Goal: Navigation & Orientation: Find specific page/section

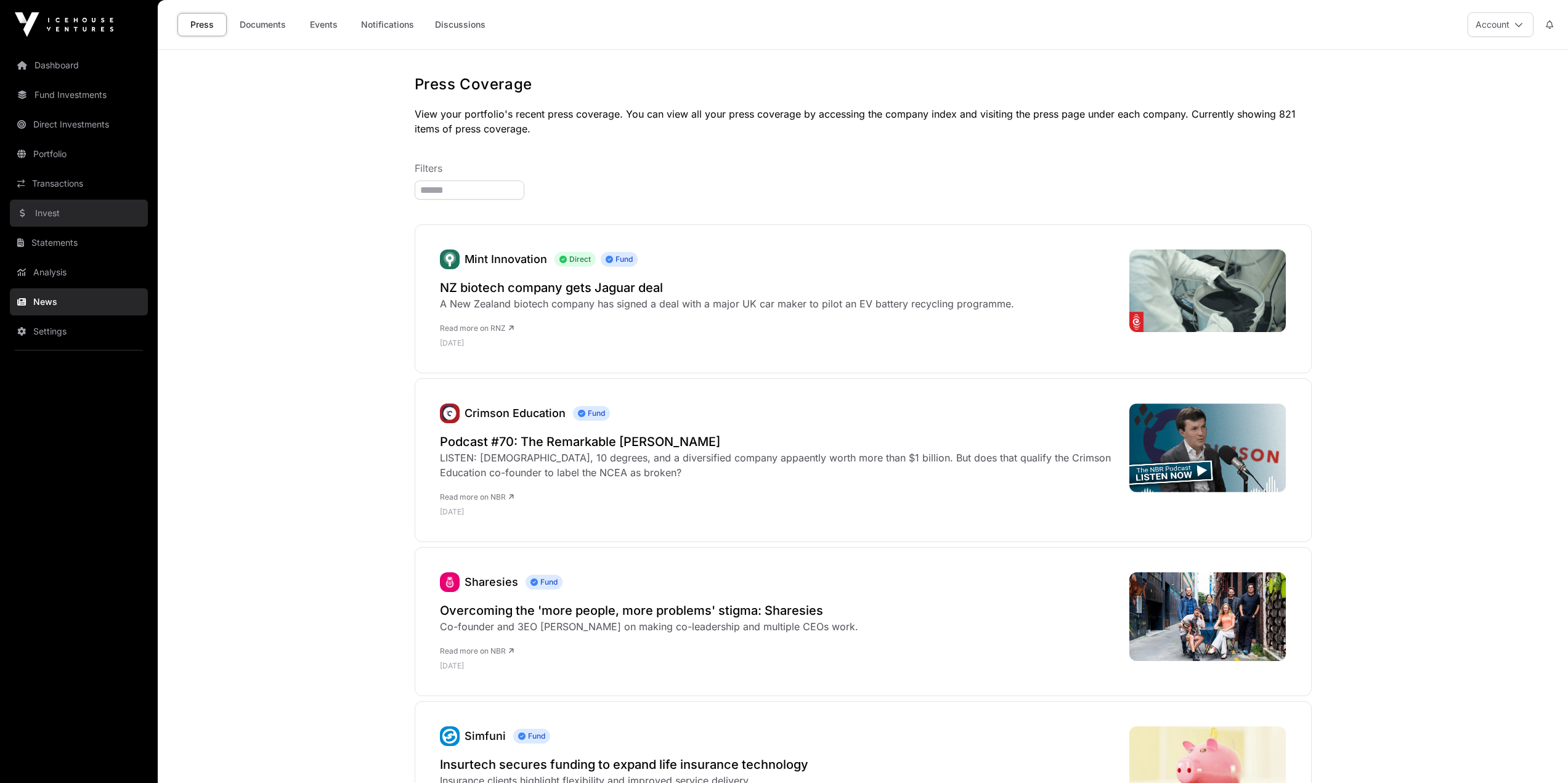
click at [48, 212] on link "Invest" at bounding box center [79, 213] width 138 height 27
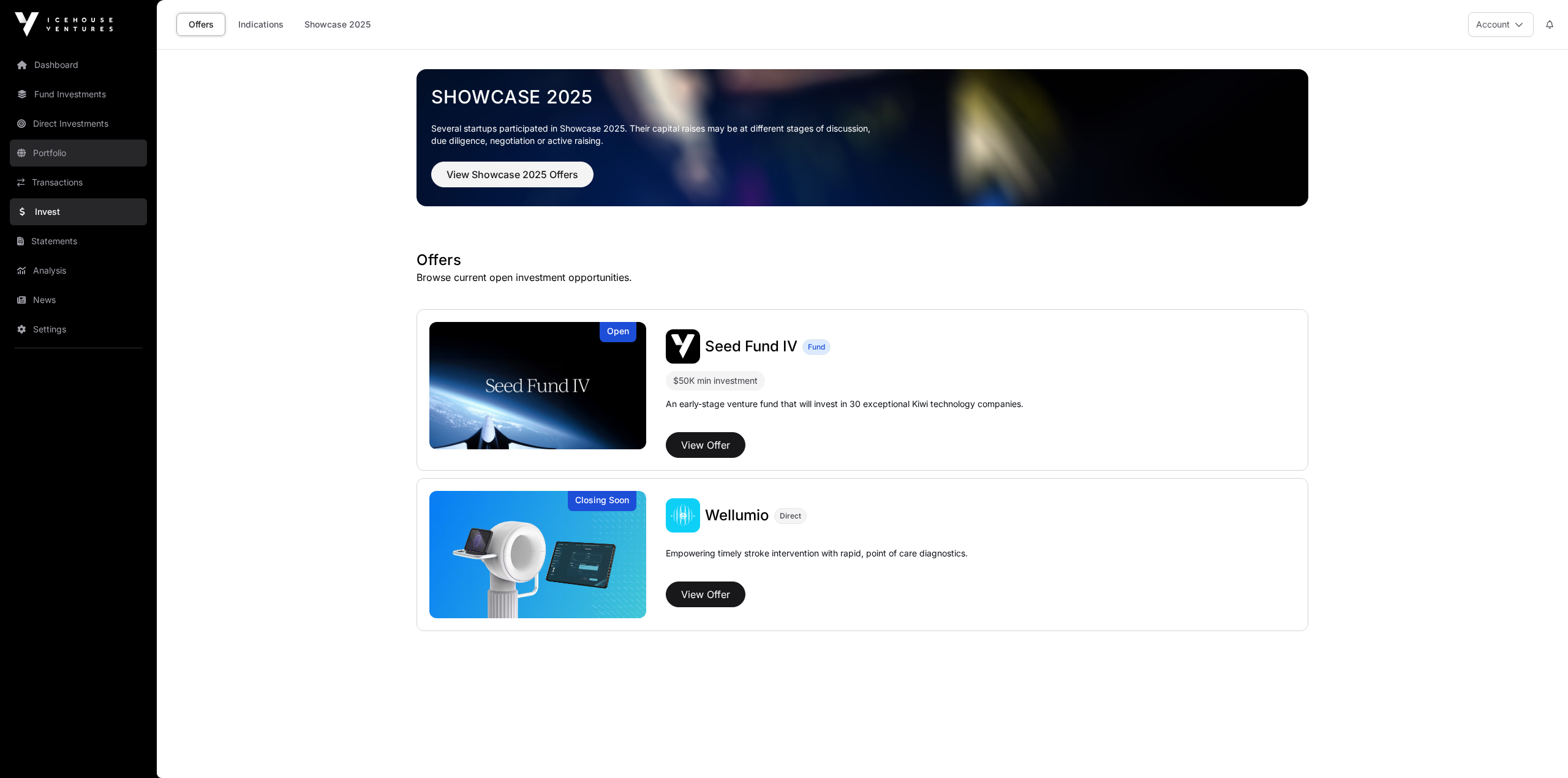
click at [65, 155] on link "Portfolio" at bounding box center [79, 153] width 137 height 27
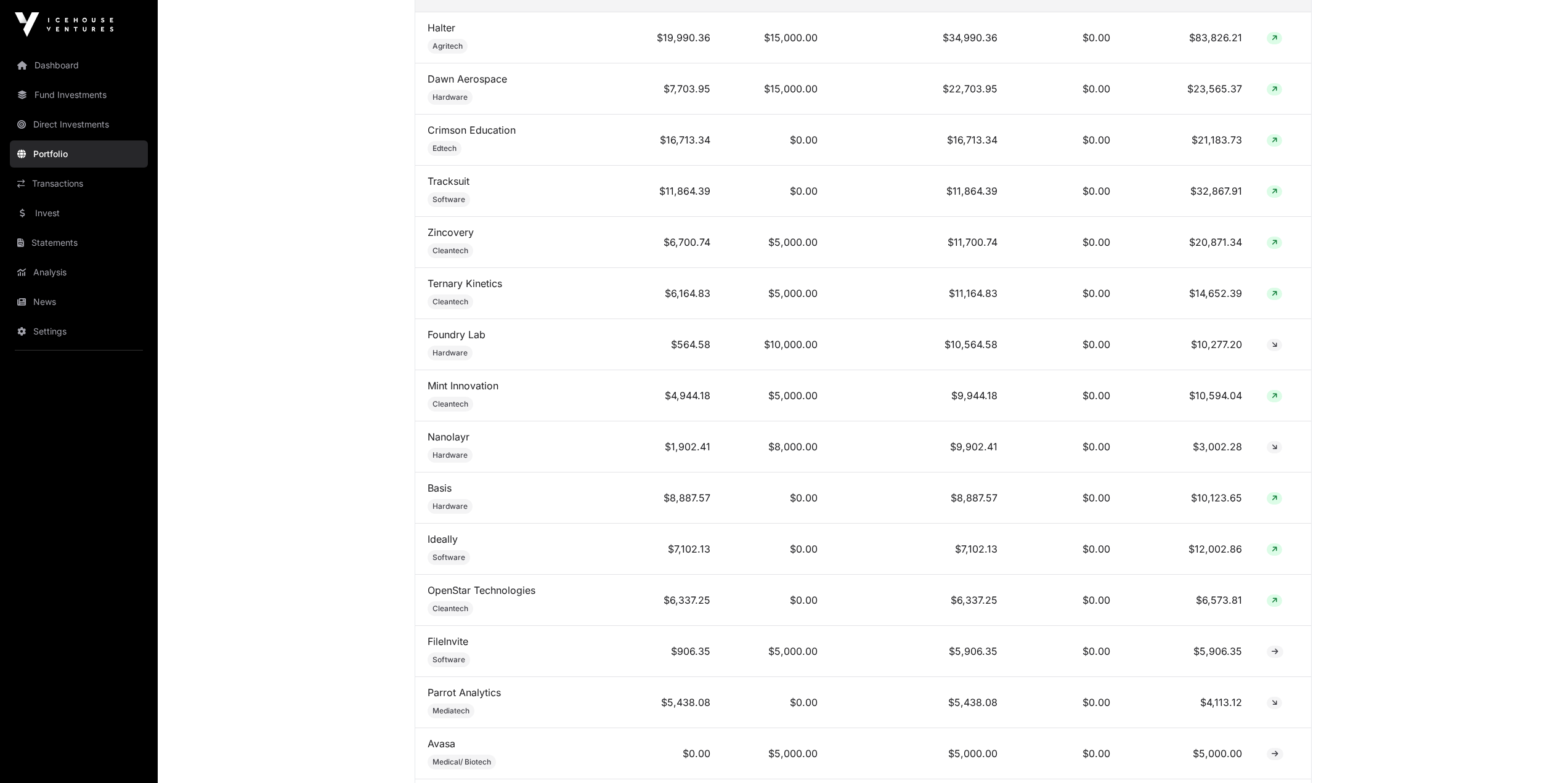
scroll to position [616, 0]
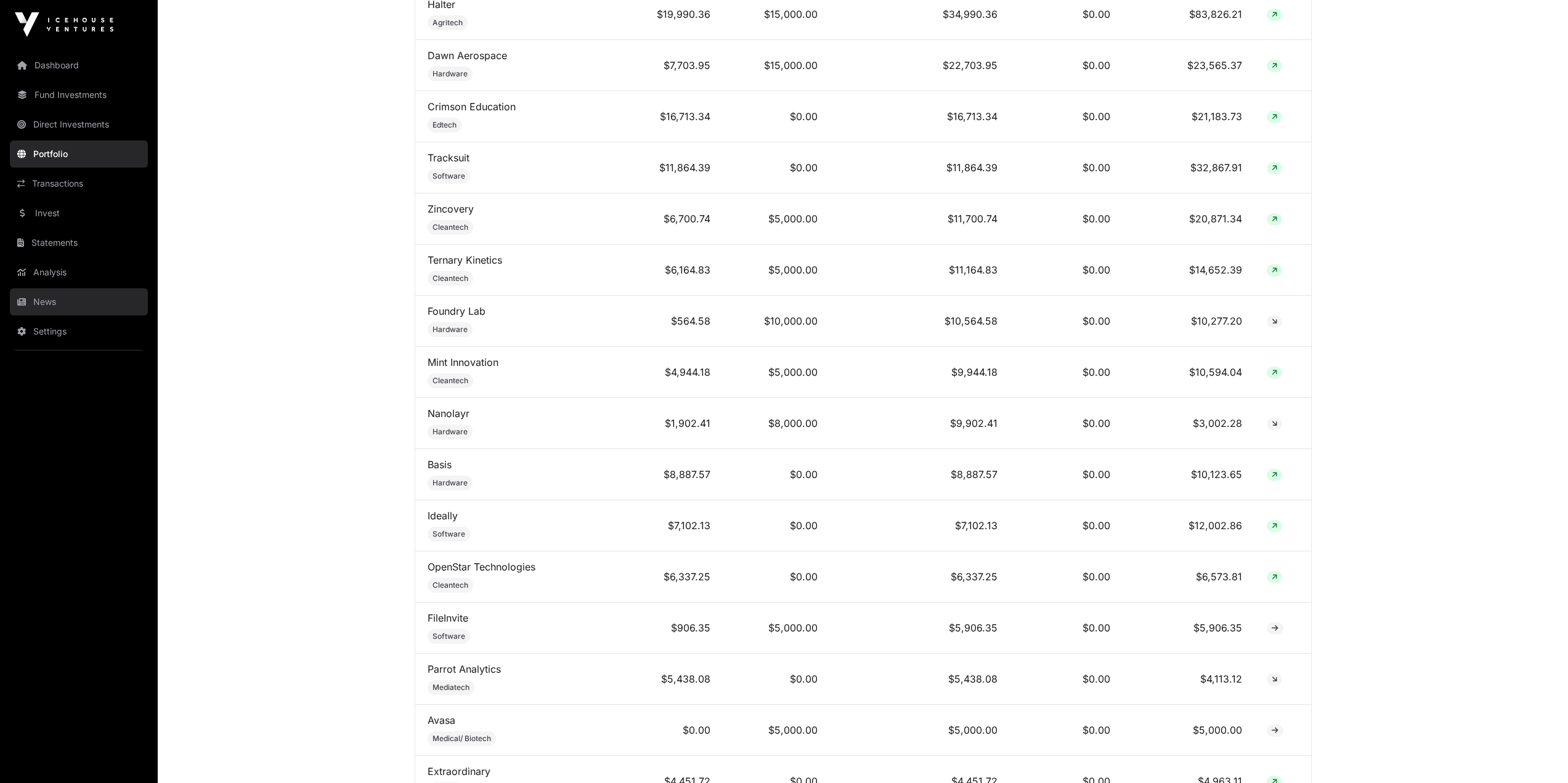
click at [65, 304] on link "News" at bounding box center [79, 301] width 138 height 27
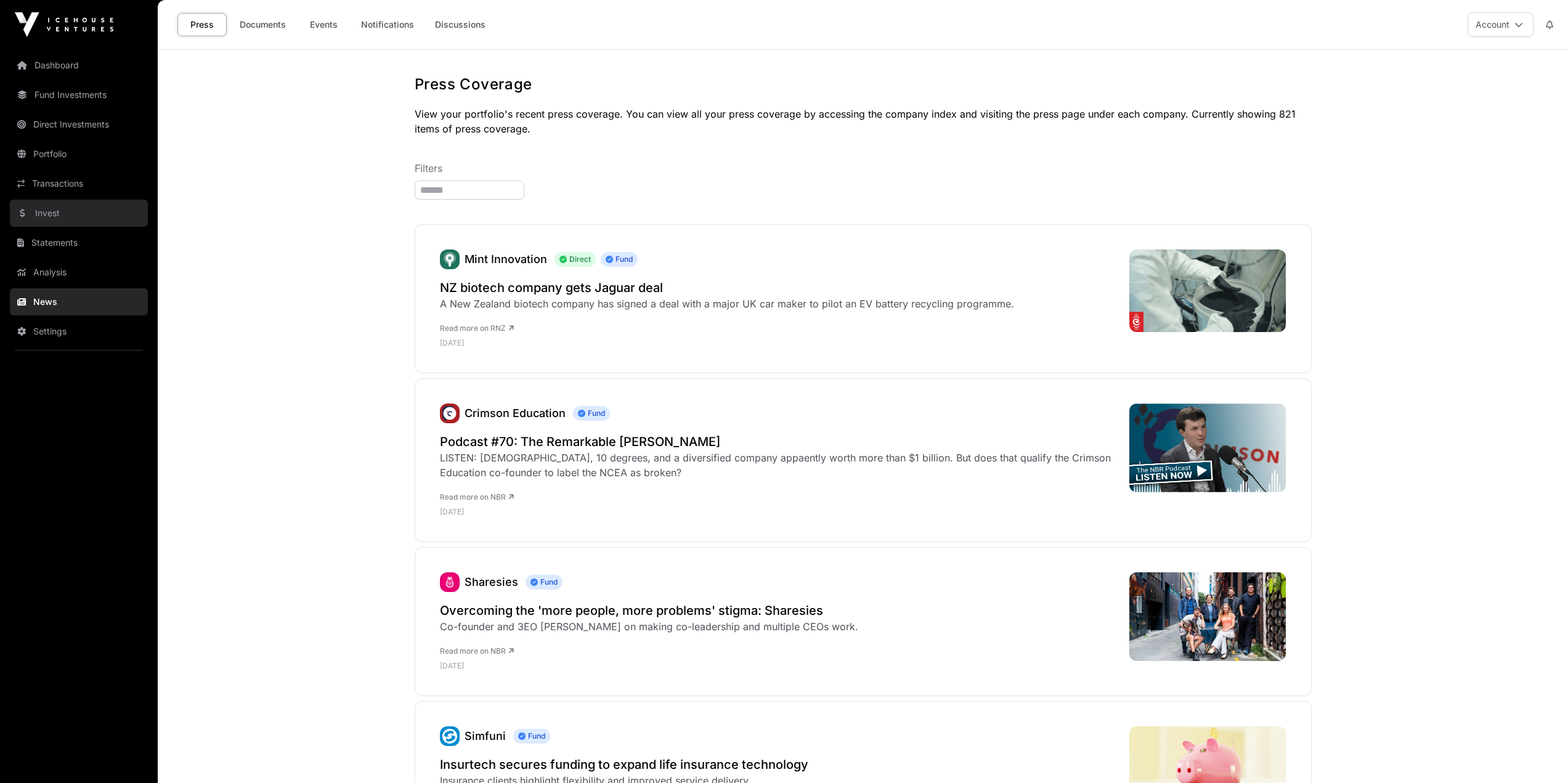
click at [42, 210] on link "Invest" at bounding box center [79, 213] width 138 height 27
